Goal: Task Accomplishment & Management: Manage account settings

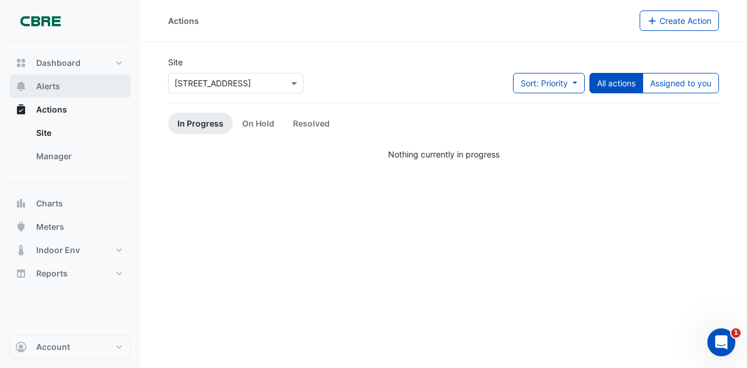
click at [67, 88] on button "Alerts" at bounding box center [69, 86] width 121 height 23
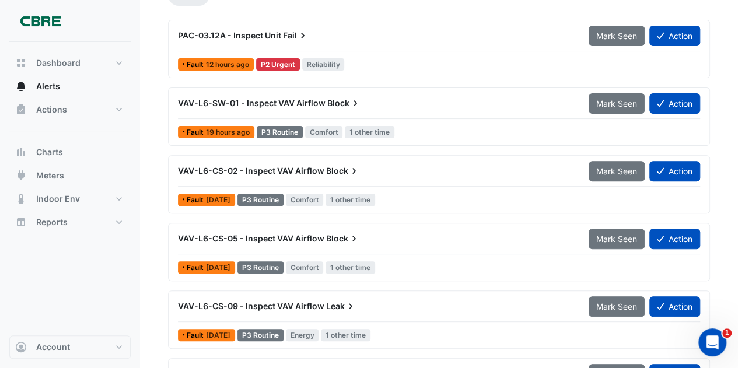
scroll to position [140, 0]
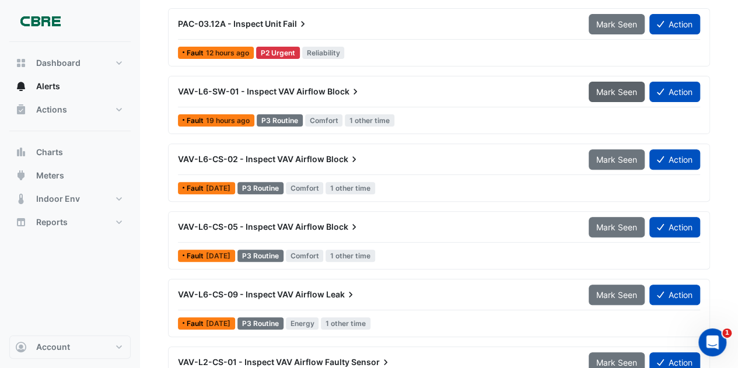
click at [611, 94] on span "Mark Seen" at bounding box center [617, 92] width 41 height 10
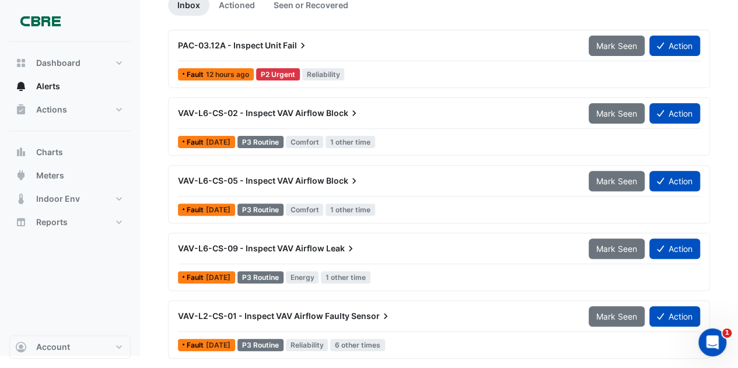
scroll to position [115, 0]
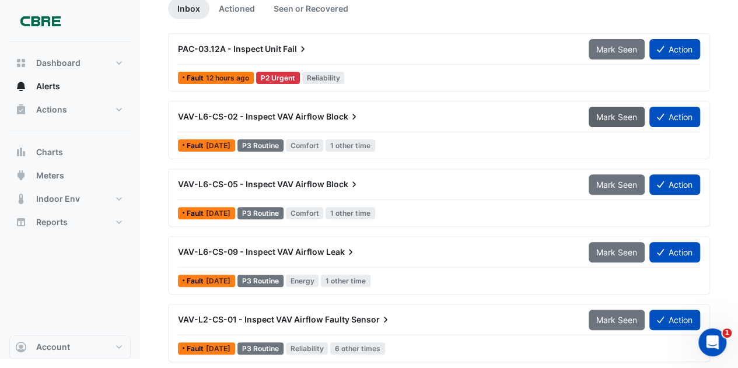
click at [609, 110] on button "Mark Seen" at bounding box center [617, 117] width 56 height 20
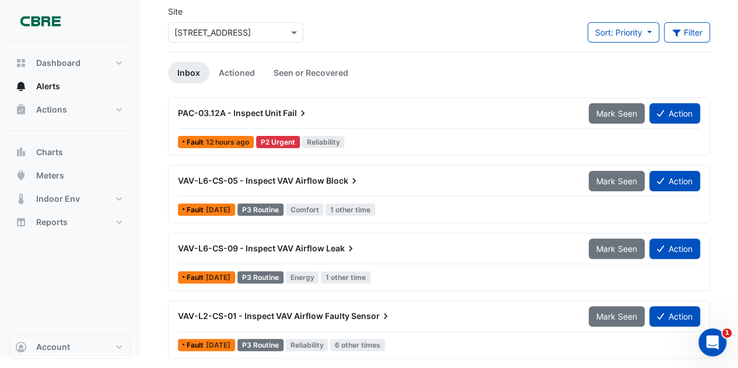
scroll to position [48, 0]
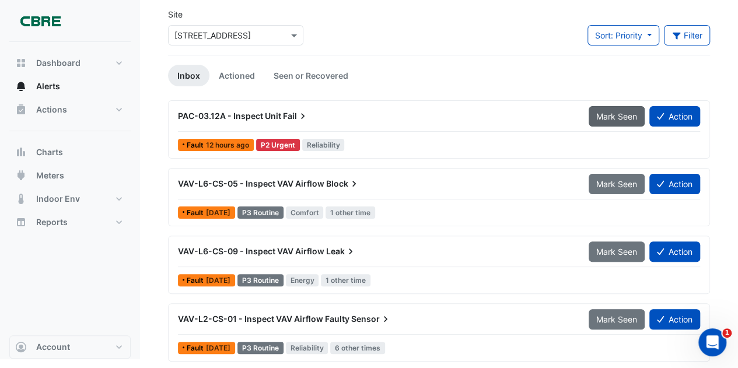
click at [609, 120] on span "Mark Seen" at bounding box center [617, 116] width 41 height 10
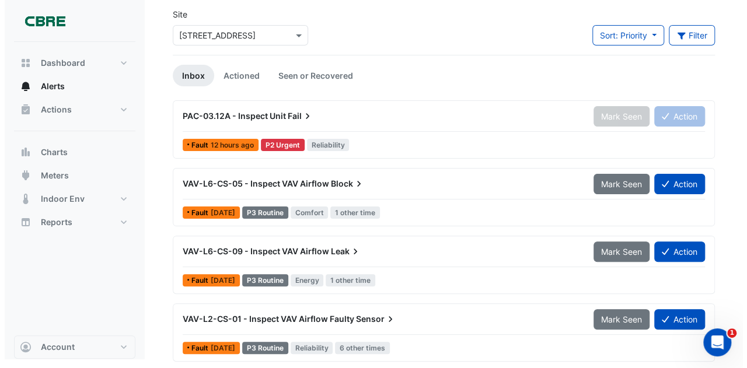
scroll to position [0, 0]
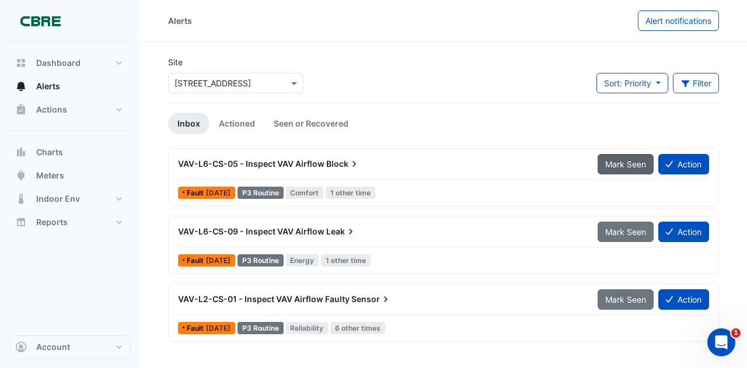
click at [615, 166] on span "Mark Seen" at bounding box center [625, 164] width 41 height 10
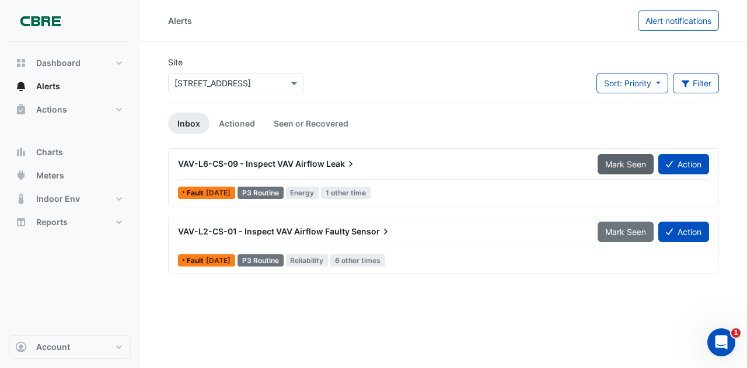
click at [615, 162] on span "Mark Seen" at bounding box center [625, 164] width 41 height 10
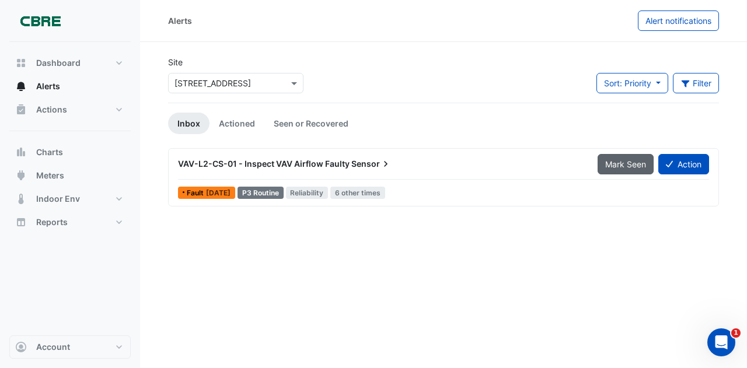
click at [613, 166] on span "Mark Seen" at bounding box center [625, 164] width 41 height 10
